Goal: Transaction & Acquisition: Download file/media

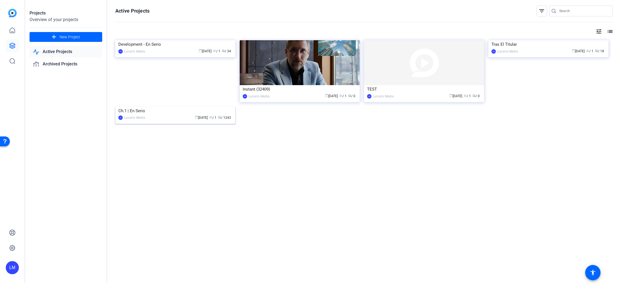
click at [153, 107] on img at bounding box center [175, 107] width 120 height 0
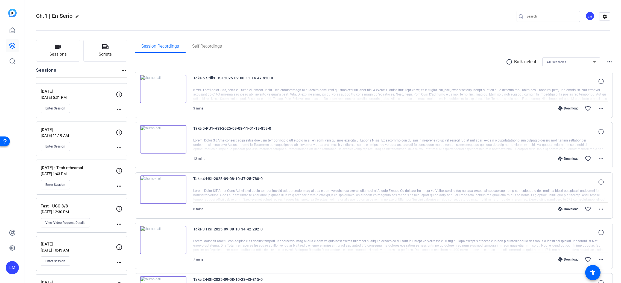
click at [571, 109] on div "Download" at bounding box center [569, 108] width 26 height 4
click at [567, 158] on div "Download" at bounding box center [569, 158] width 26 height 4
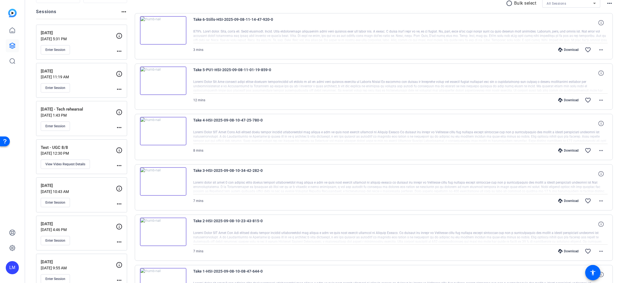
scroll to position [59, 0]
click at [567, 149] on div "Download" at bounding box center [569, 150] width 26 height 4
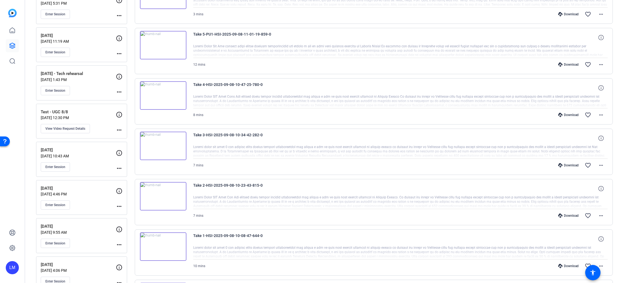
scroll to position [104, 0]
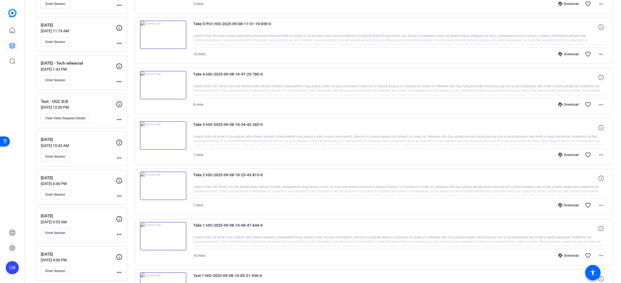
click at [565, 154] on div "Download" at bounding box center [569, 155] width 26 height 4
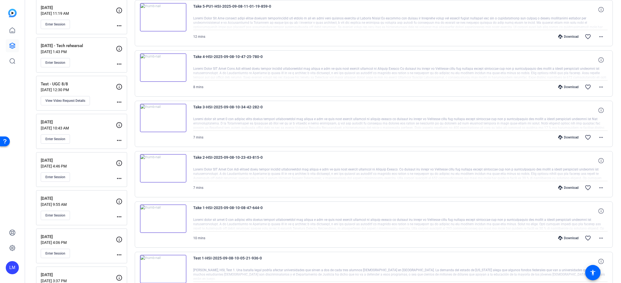
scroll to position [183, 0]
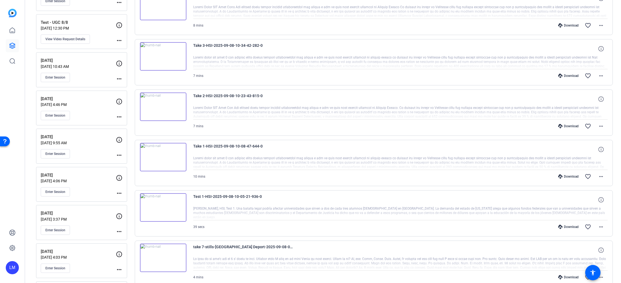
click at [567, 126] on div "Download" at bounding box center [569, 126] width 26 height 4
click at [316, 21] on div "8 mins Download favorite_border more_horiz" at bounding box center [400, 25] width 415 height 13
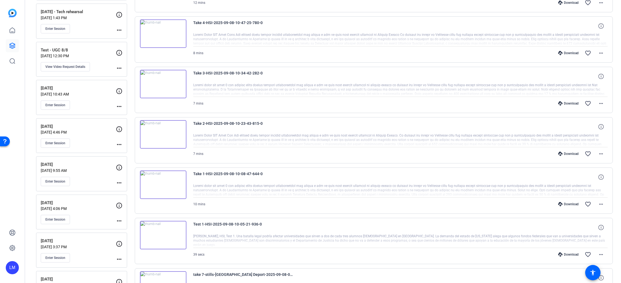
scroll to position [158, 0]
click at [567, 202] on div "Download" at bounding box center [569, 202] width 26 height 4
click at [565, 253] on div "Download" at bounding box center [569, 252] width 26 height 4
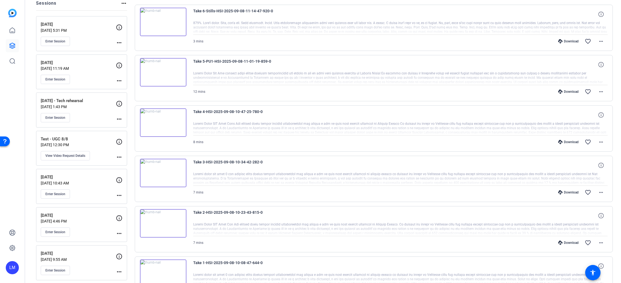
scroll to position [0, 0]
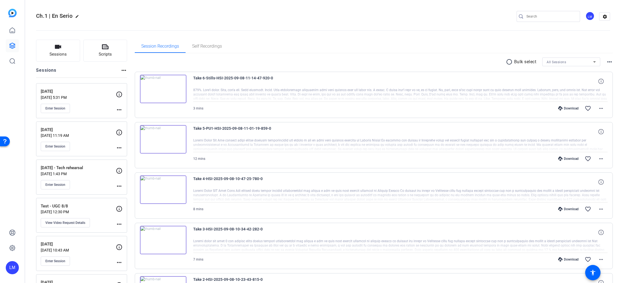
click at [366, 19] on div "Ch.1 | En Serio edit LM settings" at bounding box center [323, 16] width 574 height 8
